Goal: Navigation & Orientation: Find specific page/section

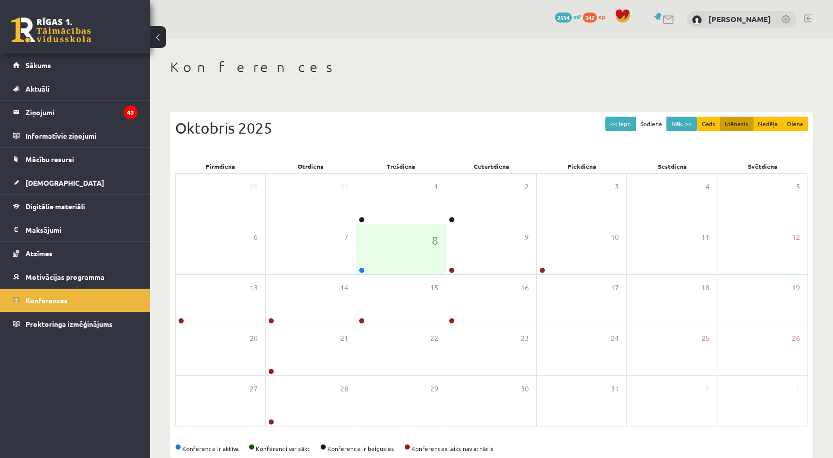
click at [63, 25] on link at bounding box center [51, 30] width 80 height 25
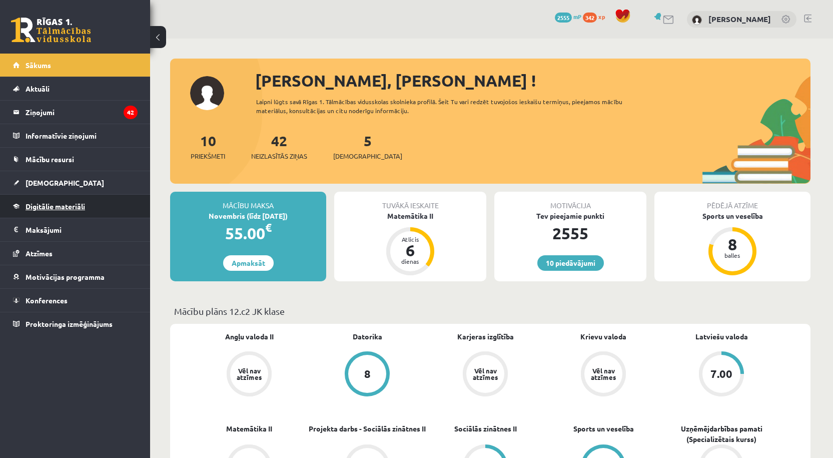
click at [68, 212] on link "Digitālie materiāli" at bounding box center [75, 206] width 125 height 23
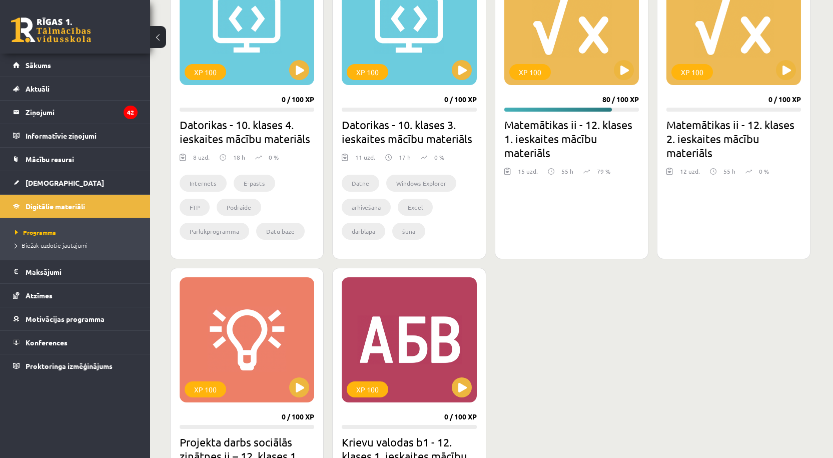
scroll to position [350, 0]
